Goal: Find specific page/section: Find specific page/section

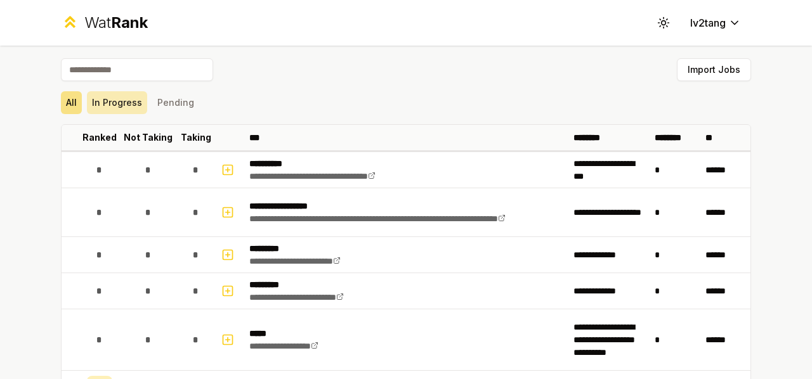
click at [110, 105] on button "In Progress" at bounding box center [117, 102] width 60 height 23
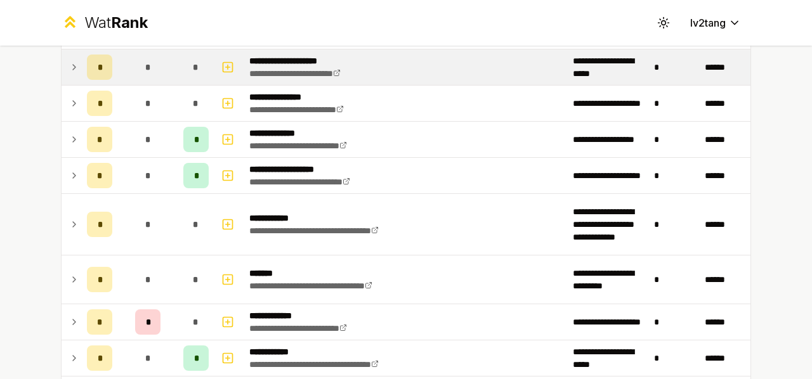
scroll to position [190, 0]
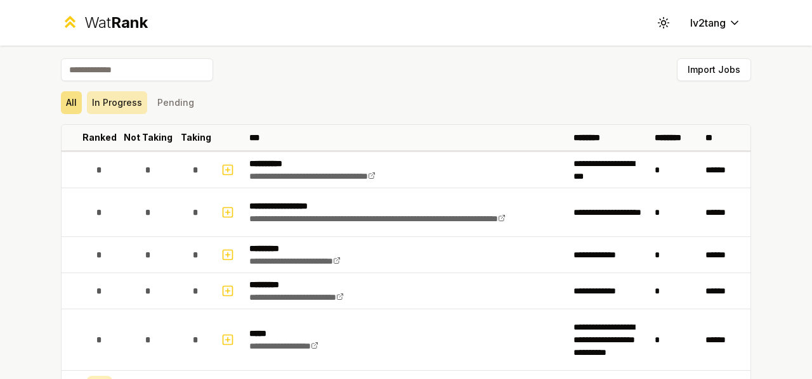
click at [120, 96] on button "In Progress" at bounding box center [117, 102] width 60 height 23
